Goal: Find specific page/section: Find specific page/section

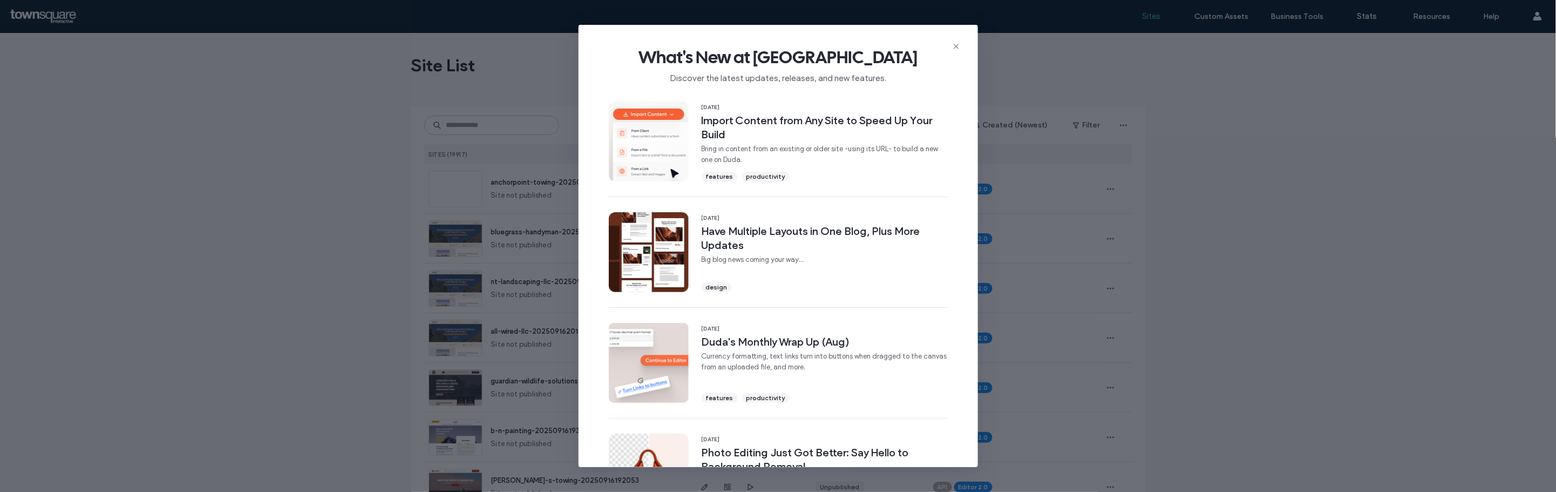
click at [958, 42] on icon at bounding box center [956, 46] width 9 height 9
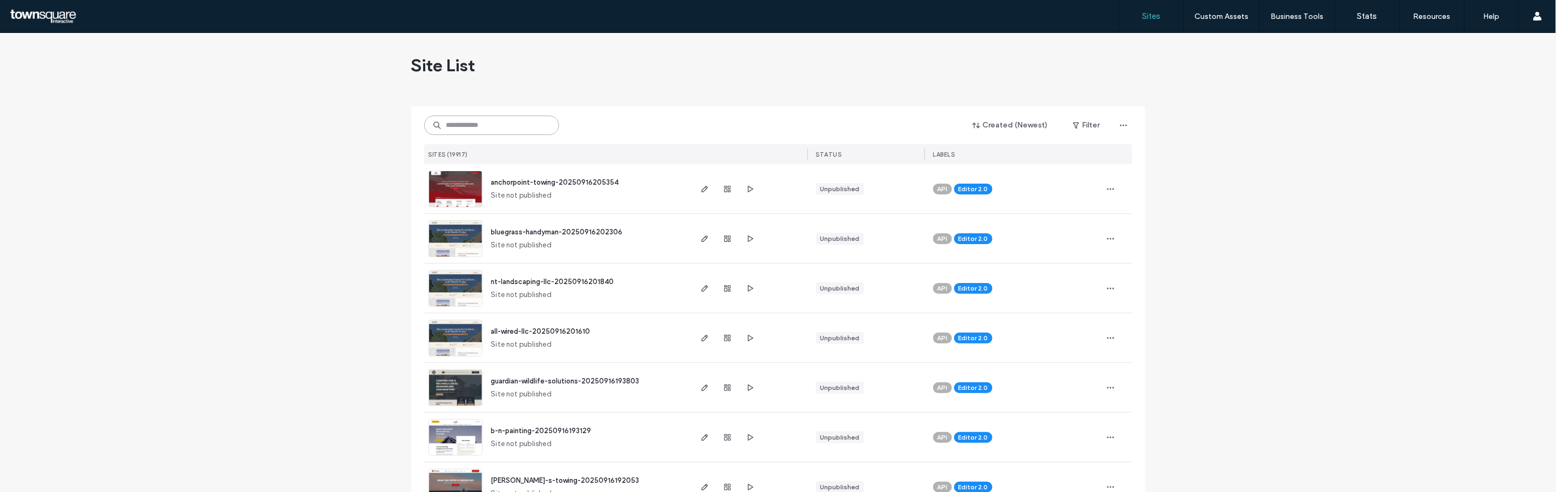
click at [513, 131] on input at bounding box center [491, 125] width 135 height 19
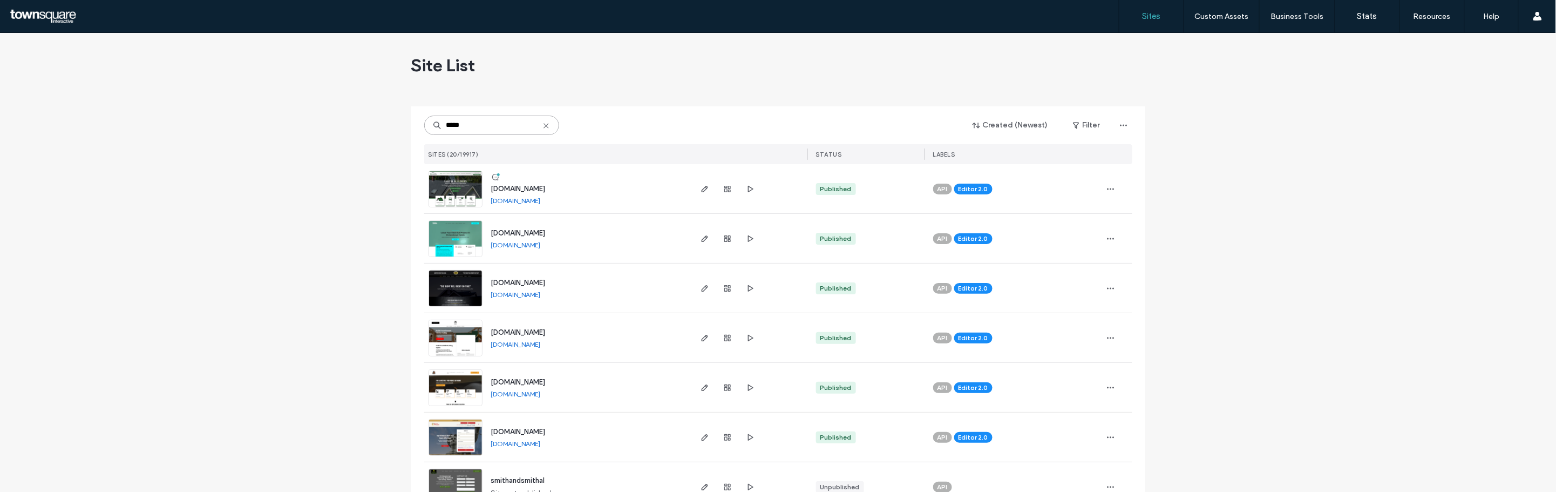
type input "*****"
click at [540, 186] on span "www.smithbuildersroofing.com" at bounding box center [518, 189] width 55 height 8
